Goal: Obtain resource: Download file/media

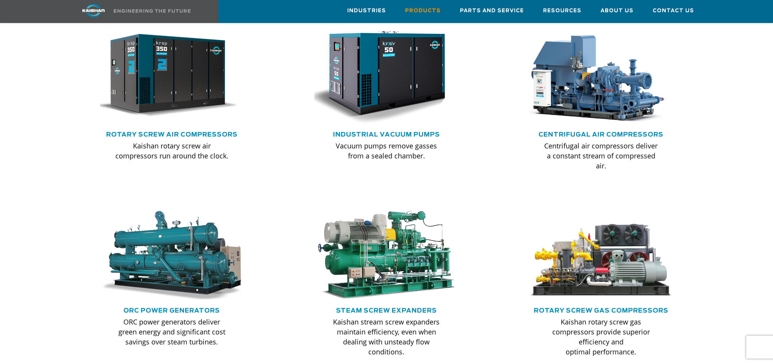
scroll to position [511, 0]
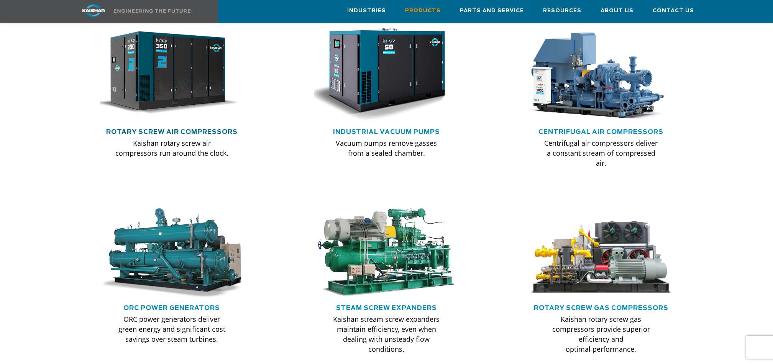
click at [181, 129] on link "Rotary Screw Air Compressors" at bounding box center [171, 132] width 131 height 6
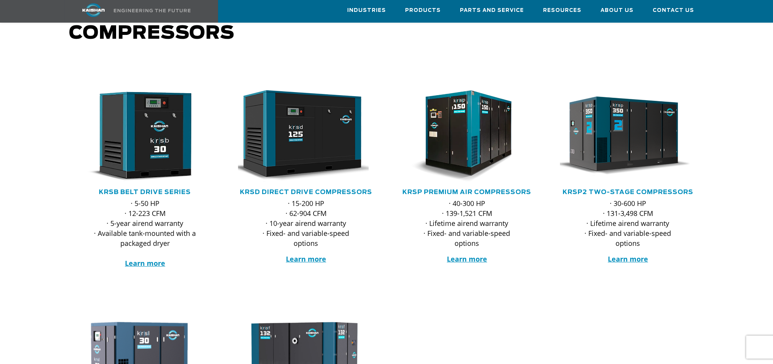
scroll to position [102, 0]
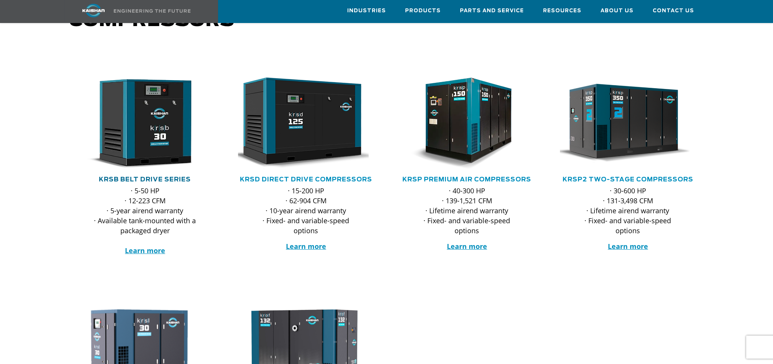
click at [152, 176] on link "KRSB Belt Drive Series" at bounding box center [145, 179] width 92 height 6
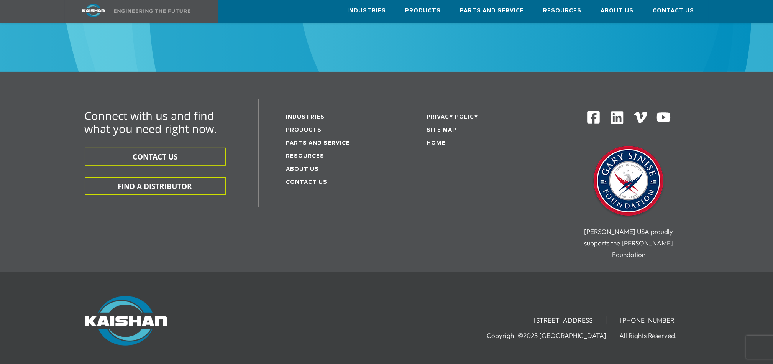
scroll to position [1270, 0]
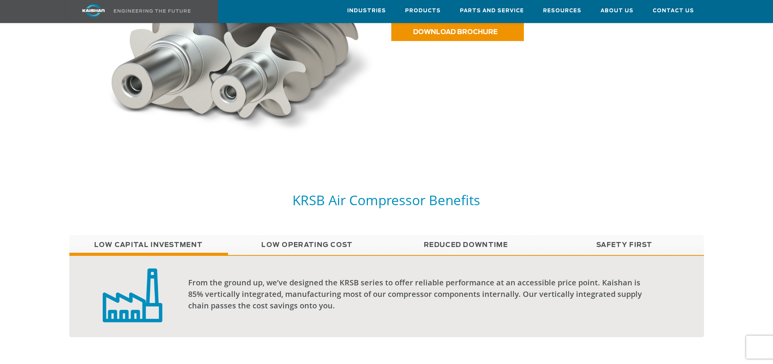
scroll to position [562, 0]
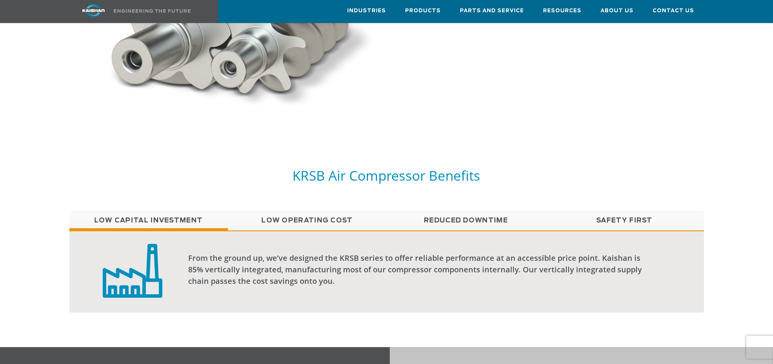
click at [314, 211] on link "Low Operating Cost" at bounding box center [307, 220] width 159 height 19
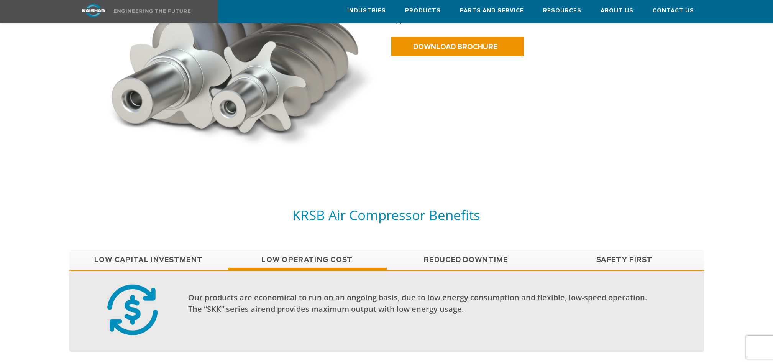
scroll to position [522, 0]
click at [468, 251] on link "Reduced Downtime" at bounding box center [466, 260] width 159 height 19
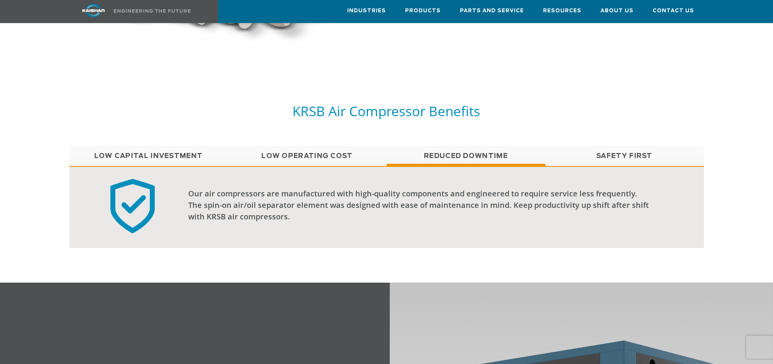
scroll to position [624, 0]
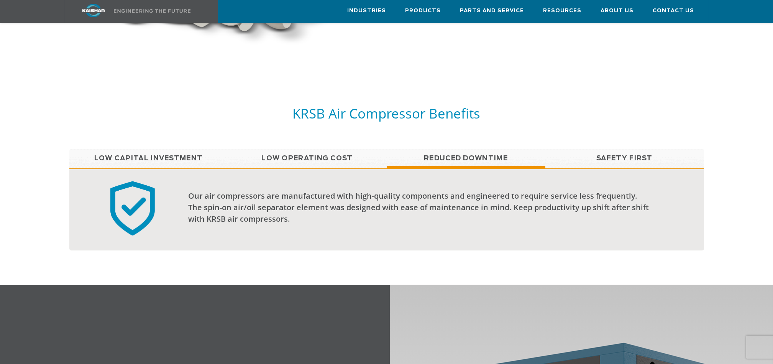
click at [618, 149] on link "Safety First" at bounding box center [624, 158] width 159 height 19
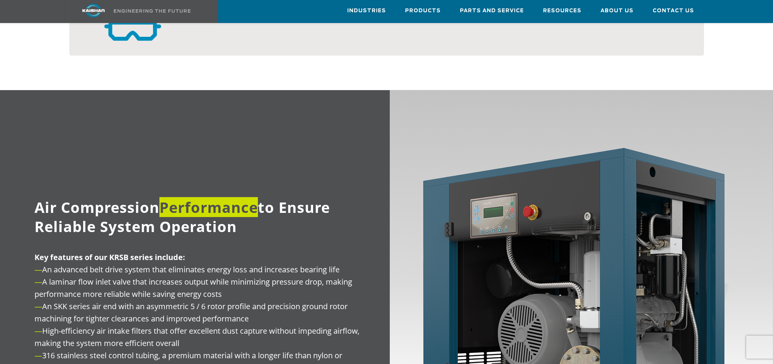
scroll to position [573, 0]
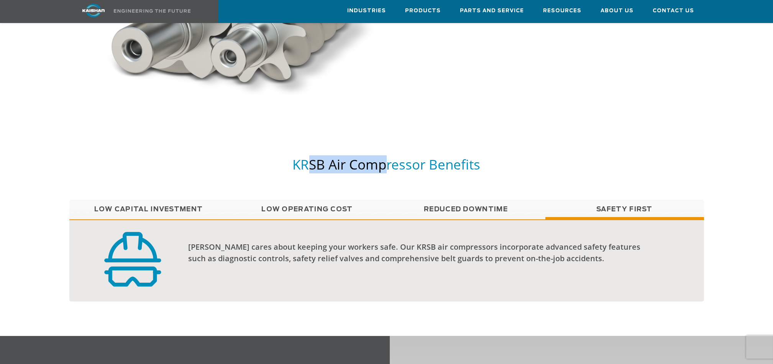
drag, startPoint x: 305, startPoint y: 150, endPoint x: 387, endPoint y: 156, distance: 81.9
click at [386, 156] on h5 "KRSB Air Compressor Benefits" at bounding box center [386, 164] width 635 height 17
drag, startPoint x: 387, startPoint y: 156, endPoint x: 491, endPoint y: 157, distance: 104.2
click at [493, 156] on h5 "KRSB Air Compressor Benefits" at bounding box center [386, 164] width 635 height 17
click at [136, 200] on link "Low Capital Investment" at bounding box center [148, 209] width 159 height 19
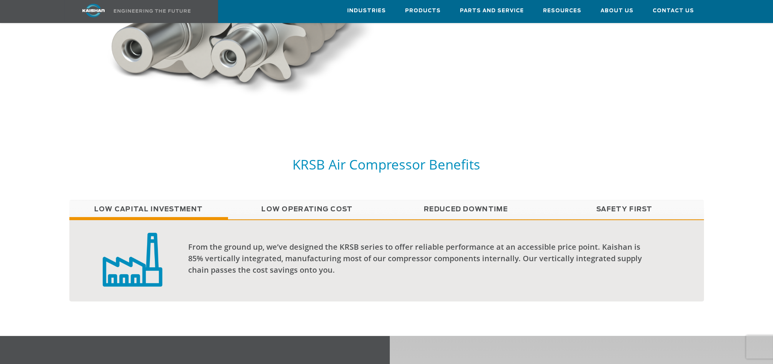
scroll to position [215, 0]
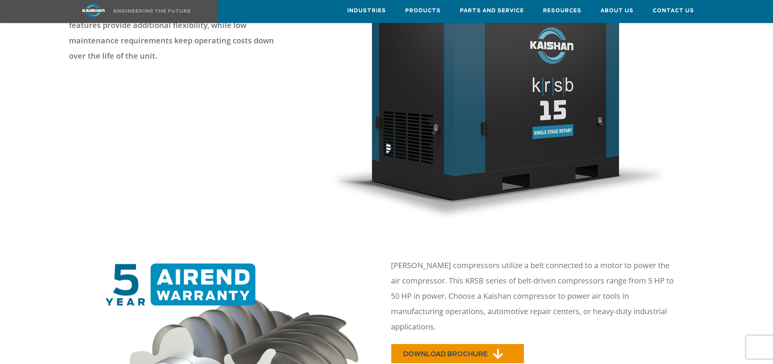
click at [453, 351] on span "DOWNLOAD BROCHURE" at bounding box center [446, 354] width 84 height 7
click at [242, 192] on div at bounding box center [386, 83] width 711 height 301
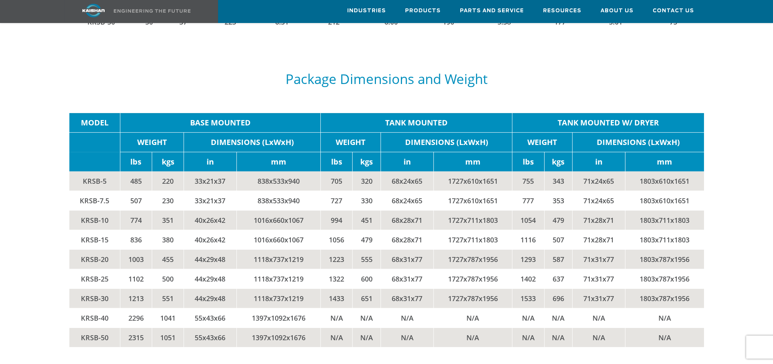
scroll to position [1482, 0]
